Goal: Information Seeking & Learning: Learn about a topic

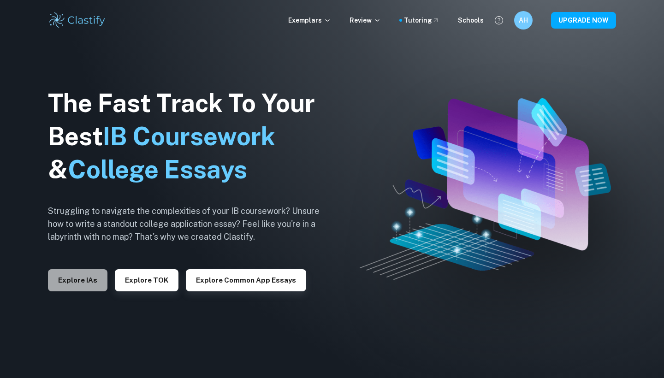
click at [89, 277] on button "Explore IAs" at bounding box center [77, 280] width 59 height 22
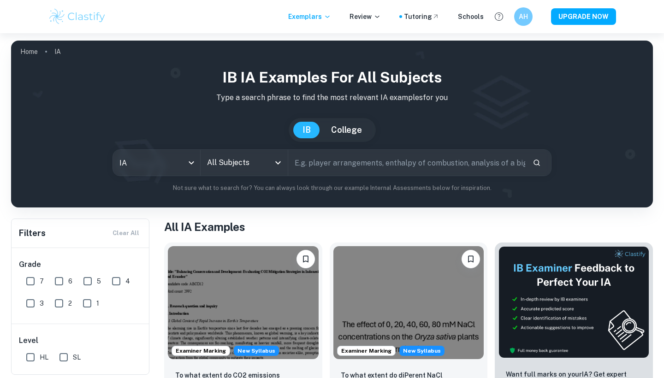
scroll to position [30, 0]
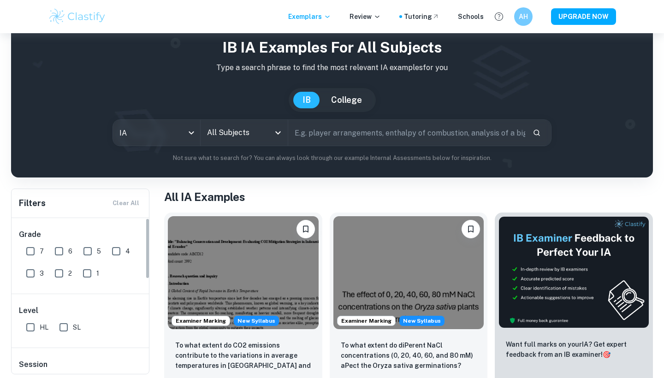
click at [59, 253] on input "6" at bounding box center [59, 251] width 18 height 18
checkbox input "true"
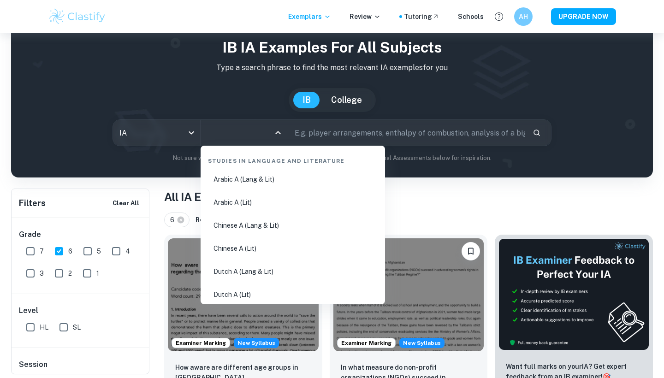
click at [225, 133] on input "All Subjects" at bounding box center [237, 133] width 65 height 18
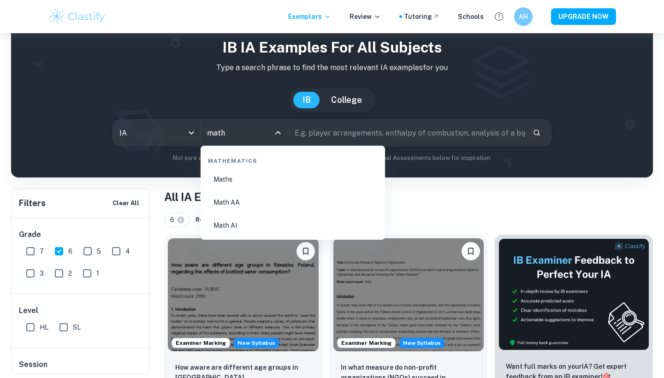
click at [237, 225] on li "Math AI" at bounding box center [292, 225] width 177 height 21
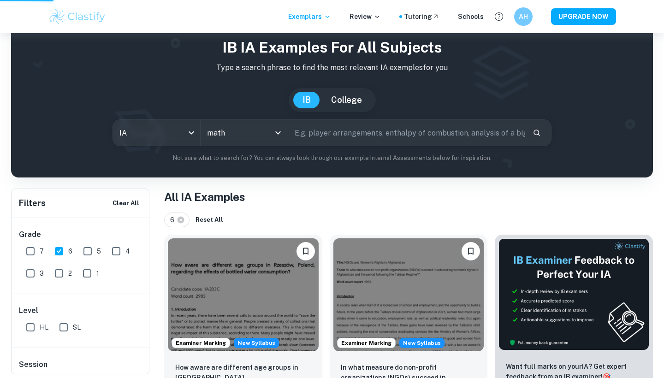
type input "Math AI"
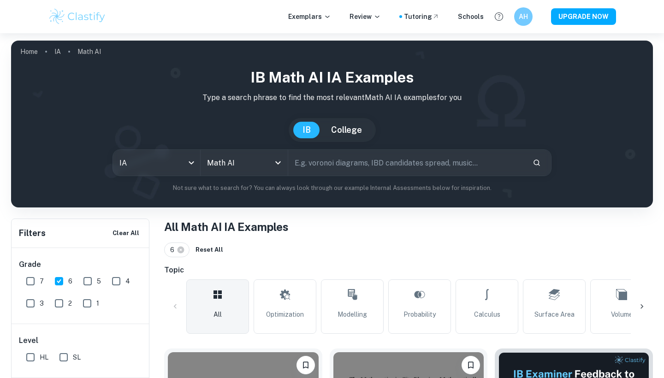
scroll to position [68, 0]
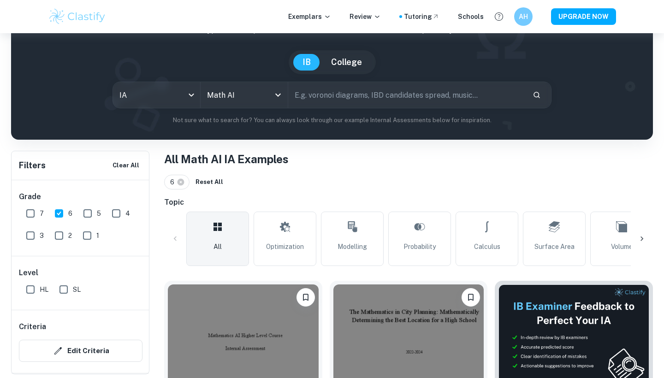
click at [341, 94] on input "text" at bounding box center [406, 95] width 237 height 26
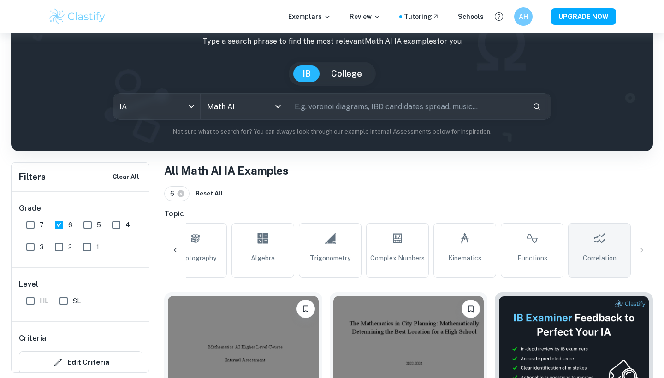
scroll to position [54, 0]
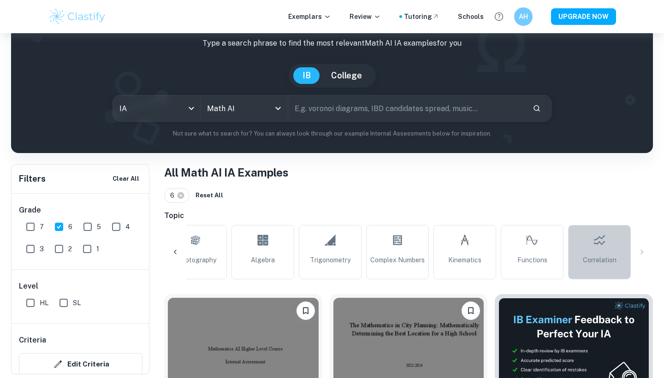
click at [607, 247] on link "Correlation" at bounding box center [599, 252] width 63 height 54
type input "Correlation"
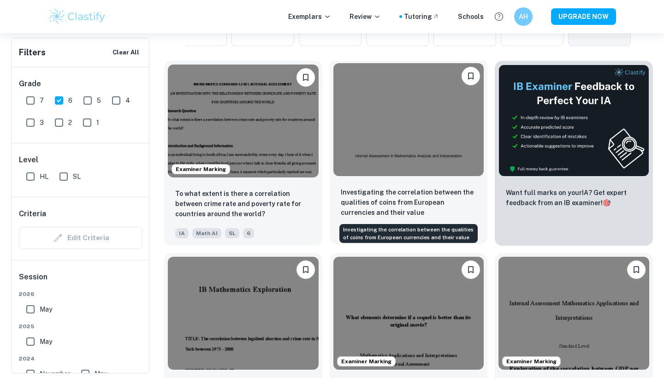
scroll to position [289, 0]
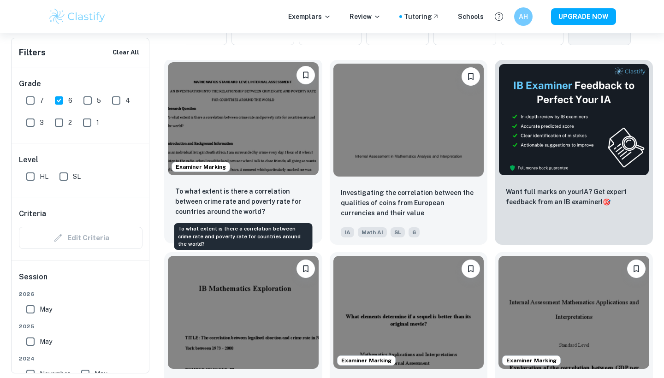
click at [267, 201] on p "To what extent is there a correlation between crime rate and poverty rate for c…" at bounding box center [243, 201] width 136 height 30
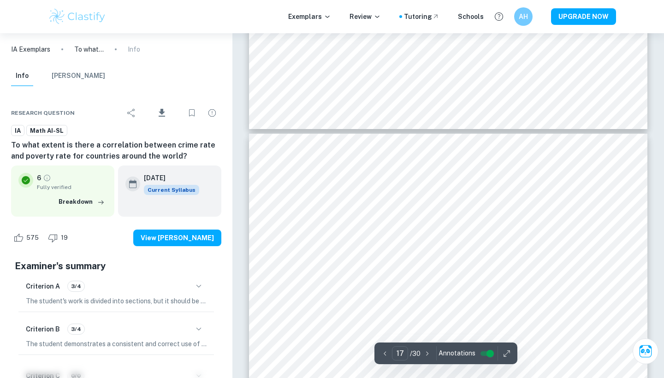
scroll to position [8487, 0]
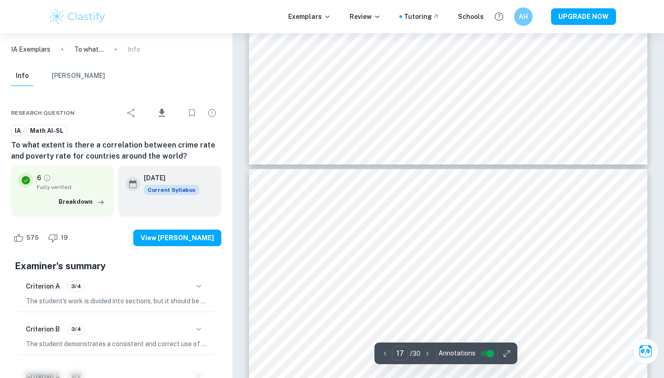
type input "16"
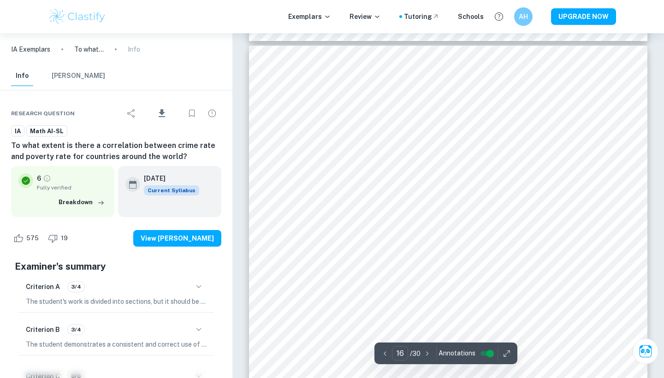
scroll to position [8054, 0]
